Goal: Task Accomplishment & Management: Manage account settings

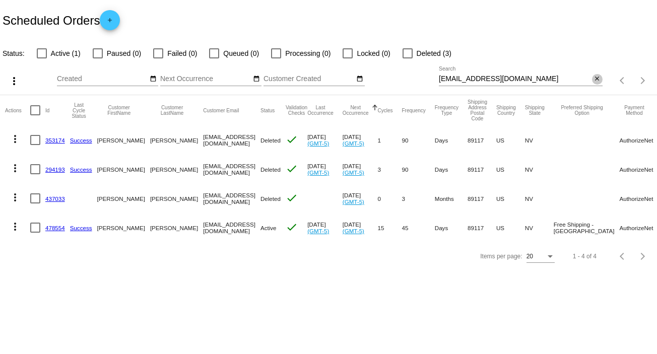
click at [597, 75] on span "close" at bounding box center [597, 79] width 7 height 8
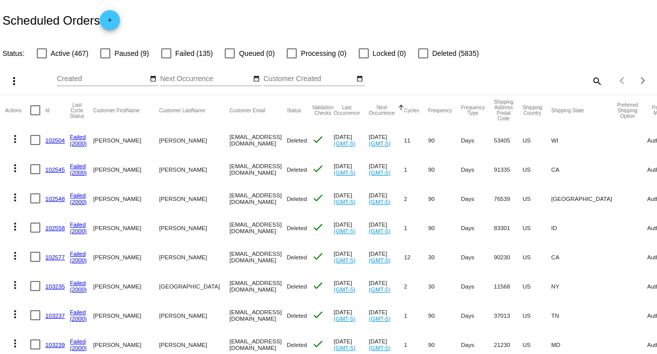
click at [591, 77] on mat-icon "search" at bounding box center [597, 81] width 12 height 16
click at [588, 78] on input "Search" at bounding box center [521, 79] width 164 height 8
paste input "[EMAIL_ADDRESS][DOMAIN_NAME]"
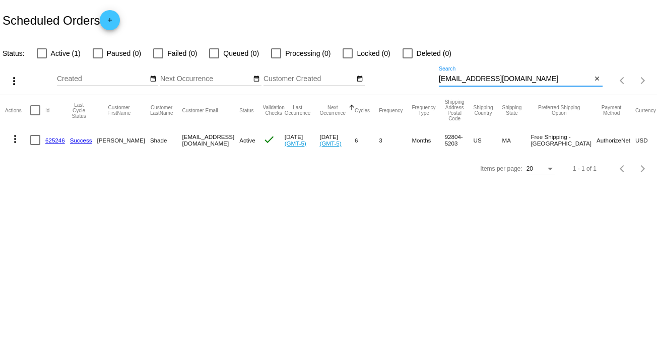
type input "[EMAIL_ADDRESS][DOMAIN_NAME]"
click at [15, 139] on mat-icon "more_vert" at bounding box center [15, 139] width 12 height 12
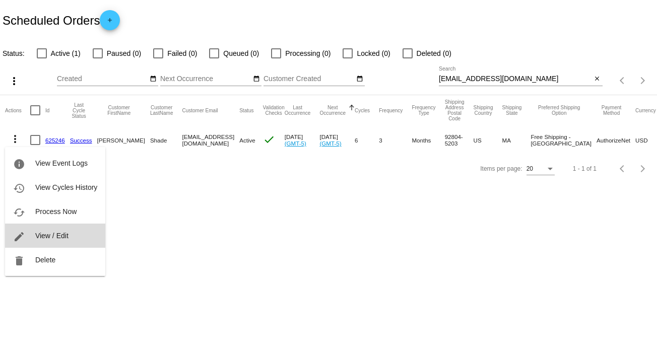
click at [62, 236] on span "View / Edit" at bounding box center [51, 236] width 33 height 8
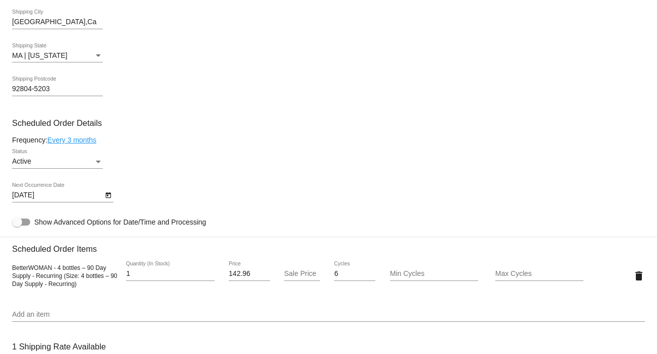
scroll to position [502, 0]
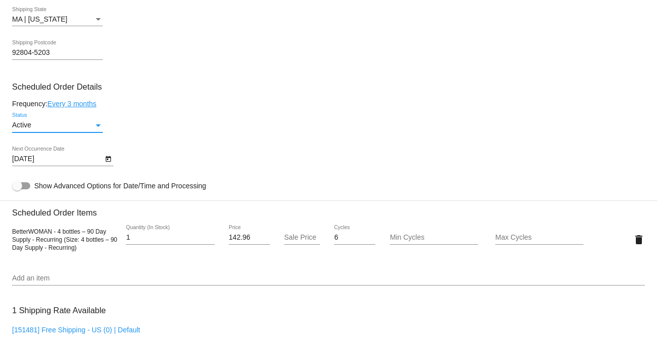
click at [98, 127] on div "Status" at bounding box center [98, 126] width 5 height 3
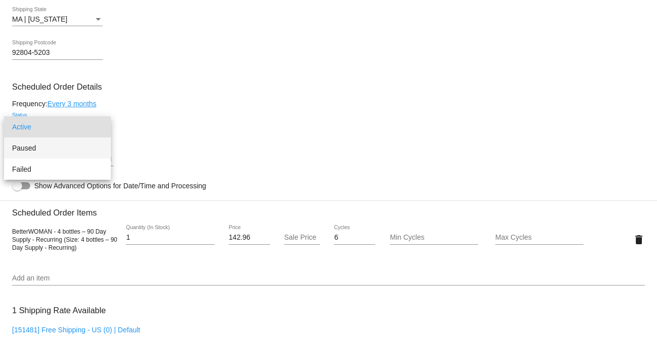
click at [88, 141] on span "Paused" at bounding box center [57, 148] width 91 height 21
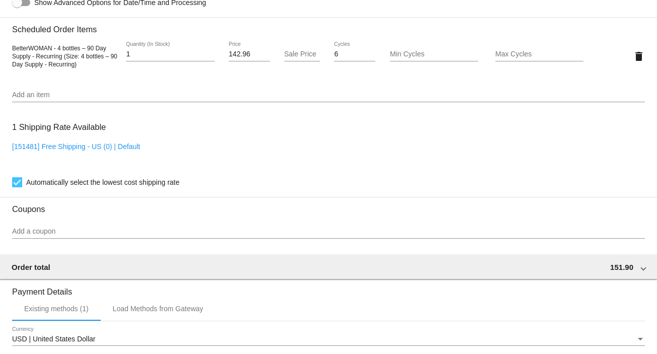
scroll to position [871, 0]
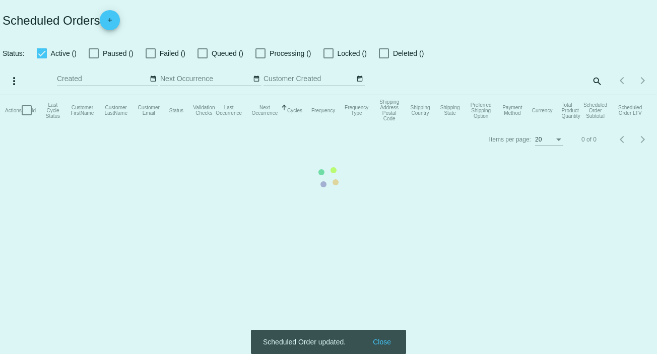
checkbox input "false"
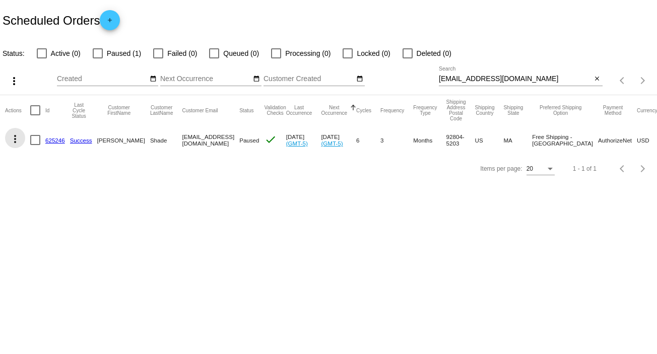
click at [13, 139] on mat-icon "more_vert" at bounding box center [15, 139] width 12 height 12
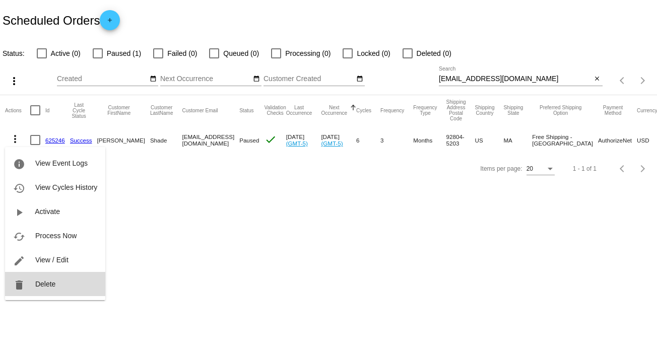
click at [44, 282] on span "Delete" at bounding box center [45, 284] width 20 height 8
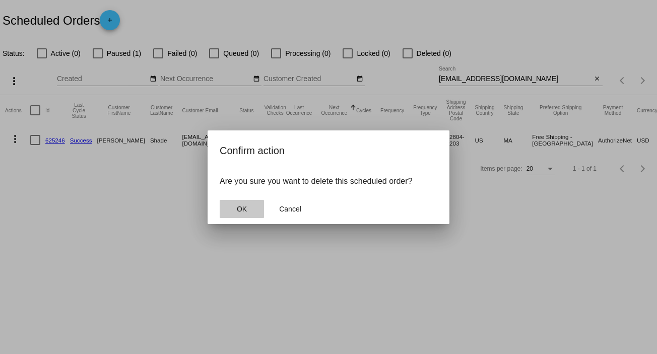
click at [243, 211] on span "OK" at bounding box center [242, 209] width 10 height 8
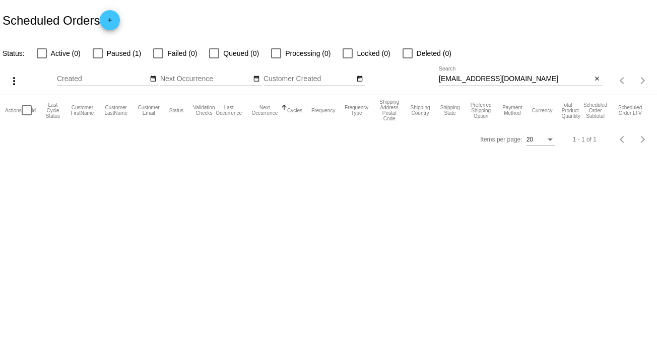
drag, startPoint x: 304, startPoint y: 148, endPoint x: 336, endPoint y: 169, distance: 39.0
click at [597, 81] on mat-icon "close" at bounding box center [597, 79] width 7 height 8
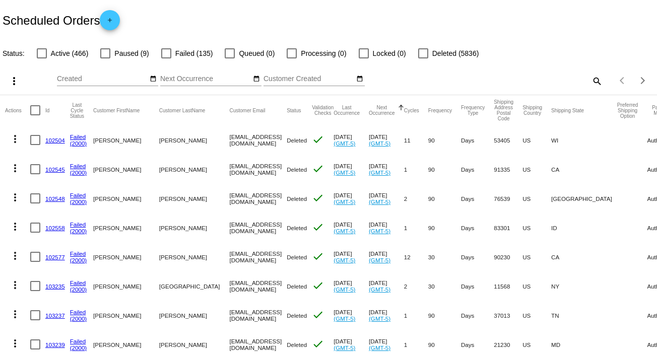
click at [591, 79] on mat-icon "search" at bounding box center [597, 81] width 12 height 16
click at [587, 79] on input "Search" at bounding box center [521, 79] width 164 height 8
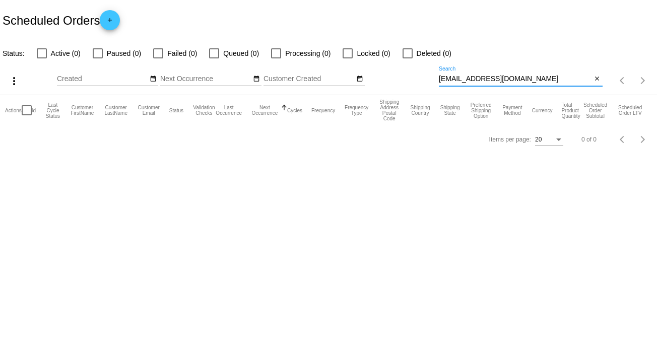
type input "[EMAIL_ADDRESS][DOMAIN_NAME]"
click at [595, 79] on mat-icon "close" at bounding box center [597, 79] width 7 height 8
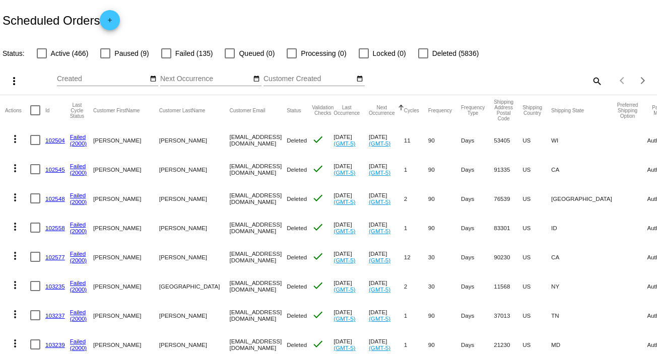
click at [591, 80] on mat-icon "search" at bounding box center [597, 81] width 12 height 16
click at [589, 80] on input "Search" at bounding box center [521, 79] width 164 height 8
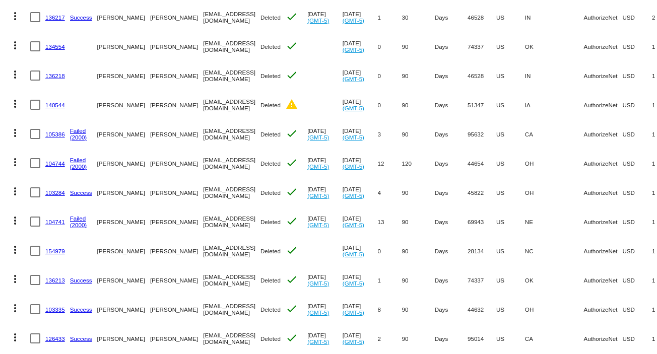
scroll to position [392, 0]
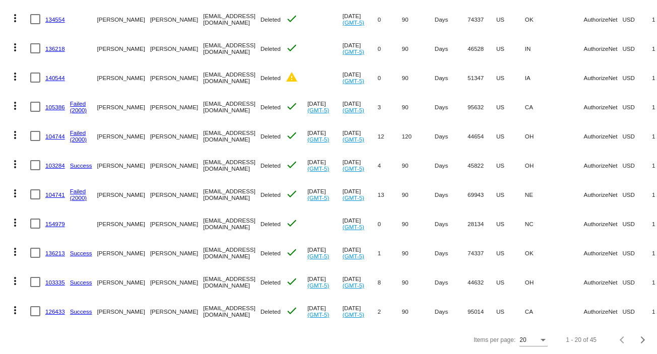
type input "[PERSON_NAME]"
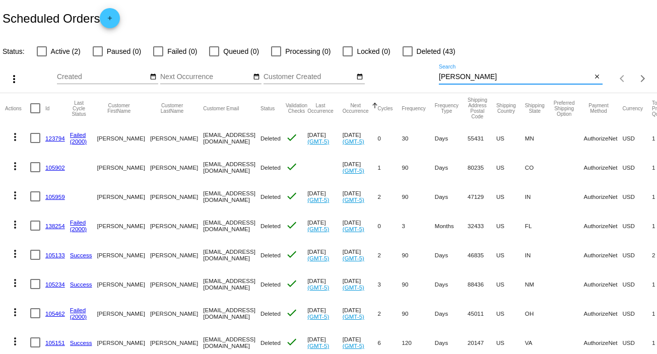
scroll to position [1, 0]
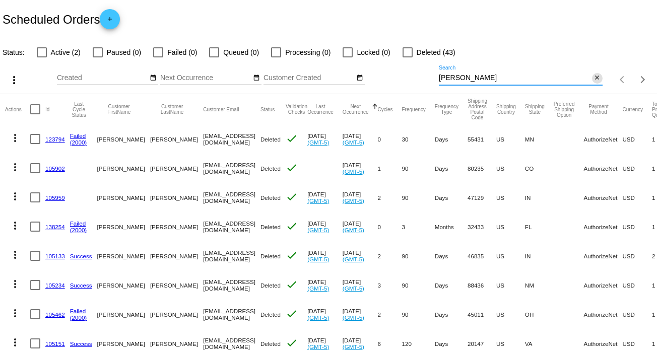
click at [594, 79] on mat-icon "close" at bounding box center [597, 78] width 7 height 8
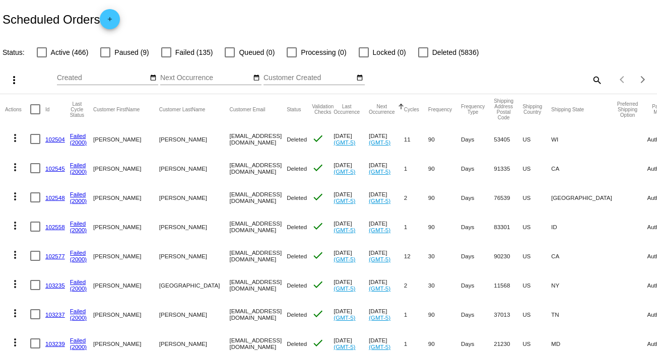
click at [591, 79] on mat-icon "search" at bounding box center [597, 80] width 12 height 16
click at [585, 79] on input "Search" at bounding box center [521, 78] width 164 height 8
type input "Charlotte"
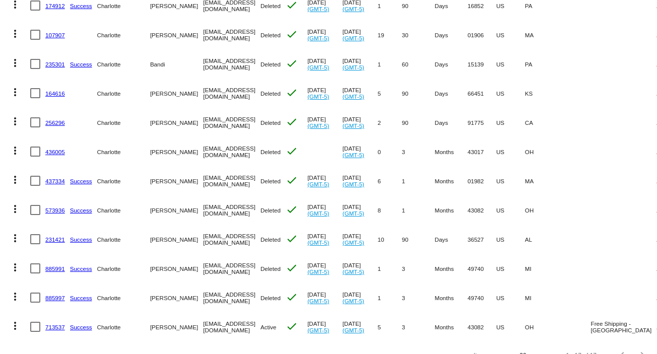
scroll to position [304, 0]
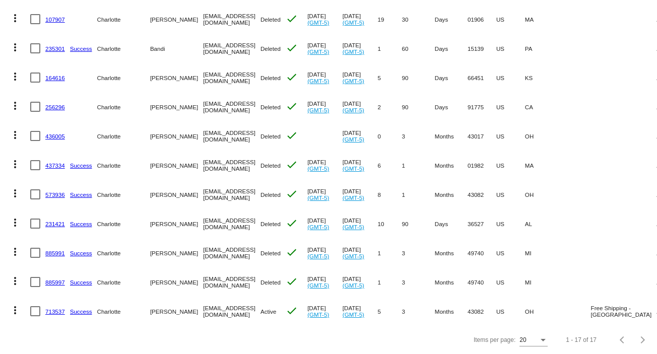
click at [16, 305] on mat-icon "more_vert" at bounding box center [15, 311] width 12 height 12
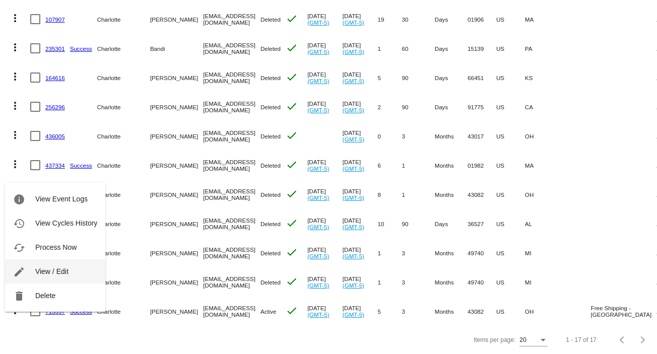
click at [67, 269] on span "View / Edit" at bounding box center [51, 272] width 33 height 8
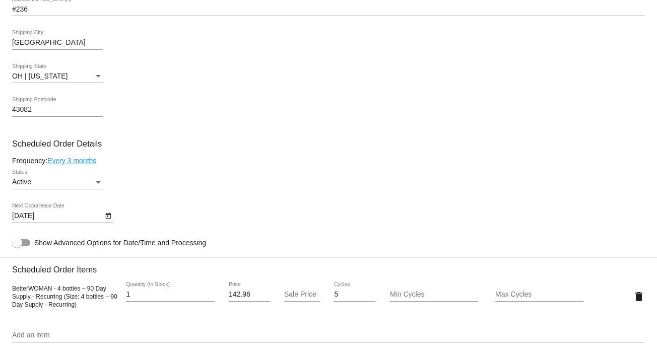
scroll to position [442, 0]
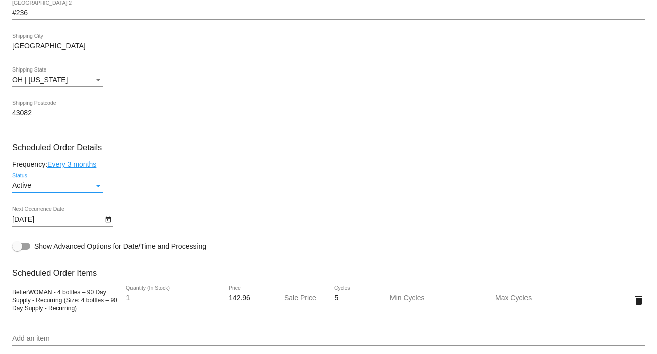
click at [99, 184] on div "Status" at bounding box center [98, 186] width 9 height 8
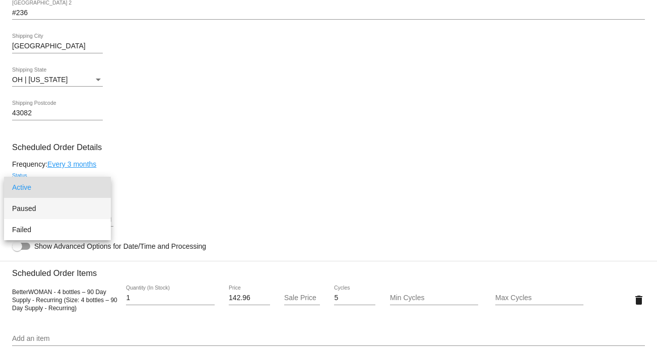
click at [87, 209] on span "Paused" at bounding box center [57, 208] width 91 height 21
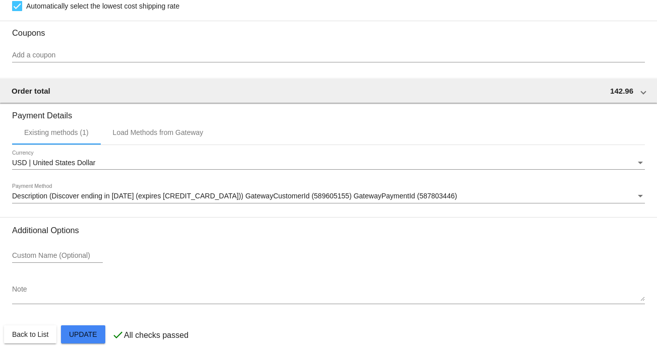
scroll to position [871, 0]
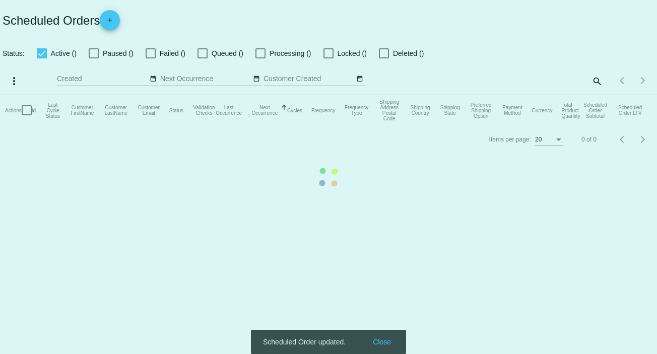
checkbox input "false"
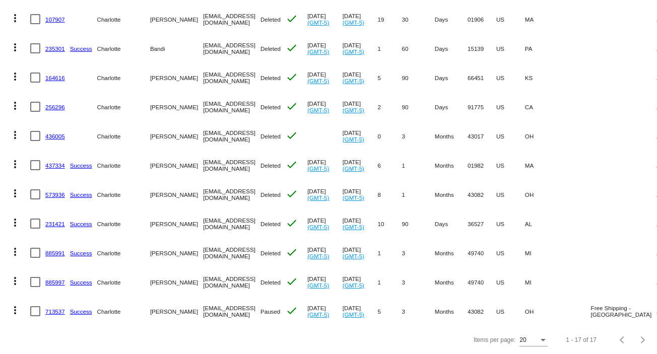
scroll to position [304, 0]
click at [15, 305] on mat-icon "more_vert" at bounding box center [15, 311] width 12 height 12
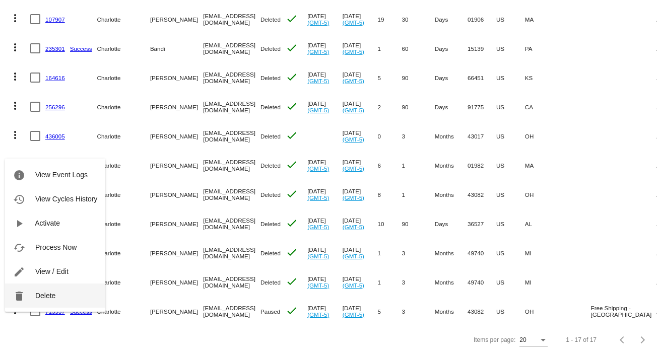
click at [43, 299] on span "Delete" at bounding box center [45, 296] width 20 height 8
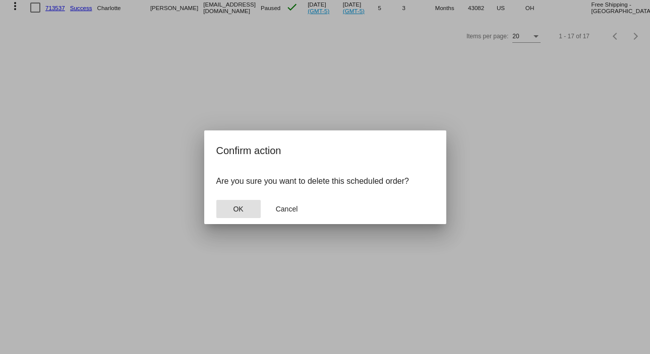
click at [242, 207] on span "OK" at bounding box center [238, 209] width 10 height 8
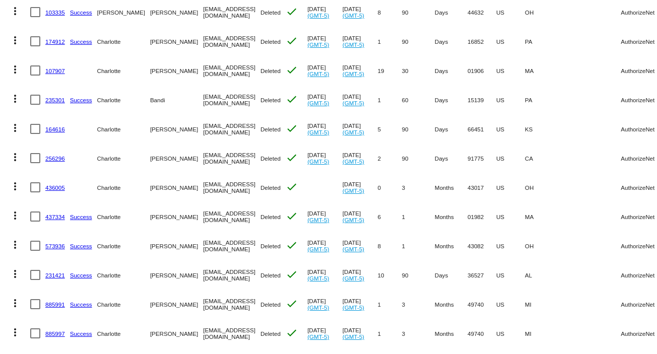
scroll to position [275, 0]
